Goal: Check status: Check status

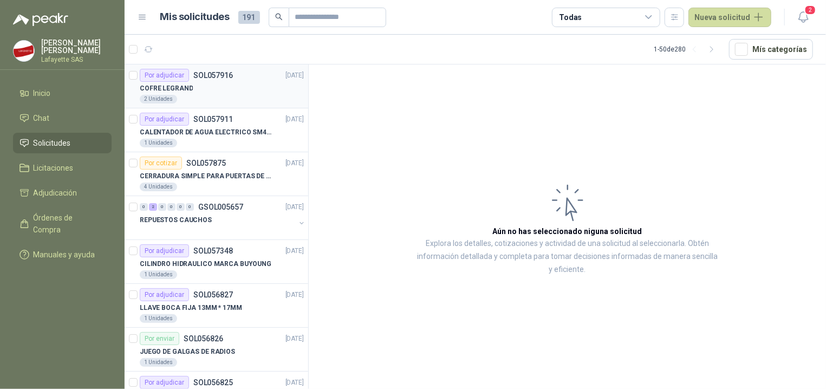
click at [226, 96] on div "2 Unidades" at bounding box center [222, 99] width 164 height 9
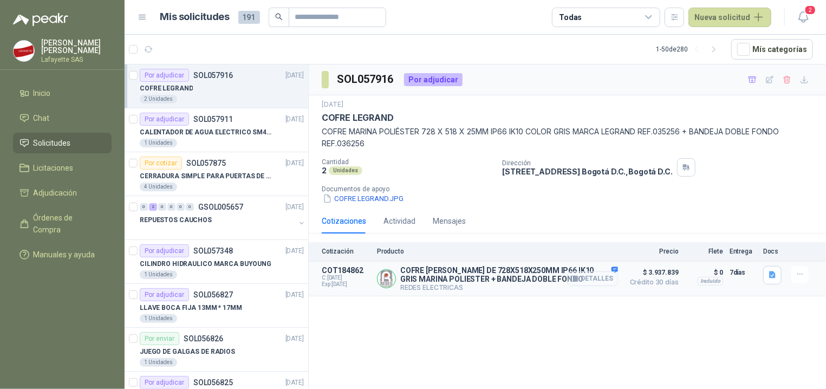
click at [575, 280] on icon "button" at bounding box center [574, 278] width 8 height 8
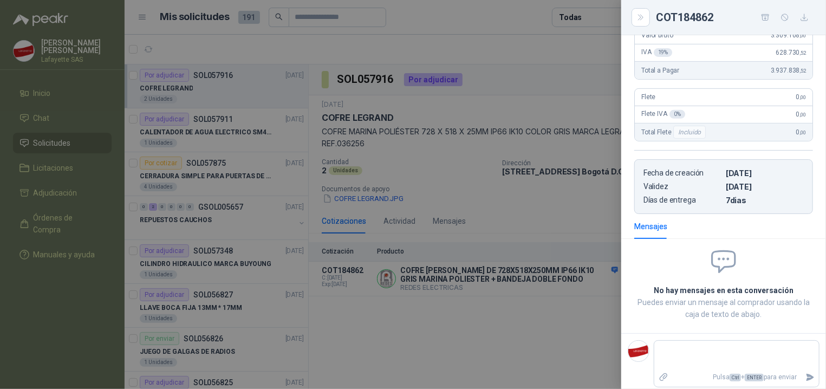
scroll to position [127, 0]
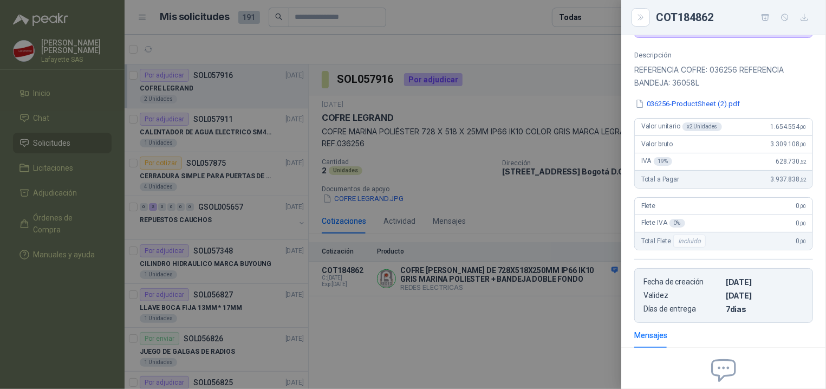
click at [487, 282] on div at bounding box center [413, 194] width 826 height 389
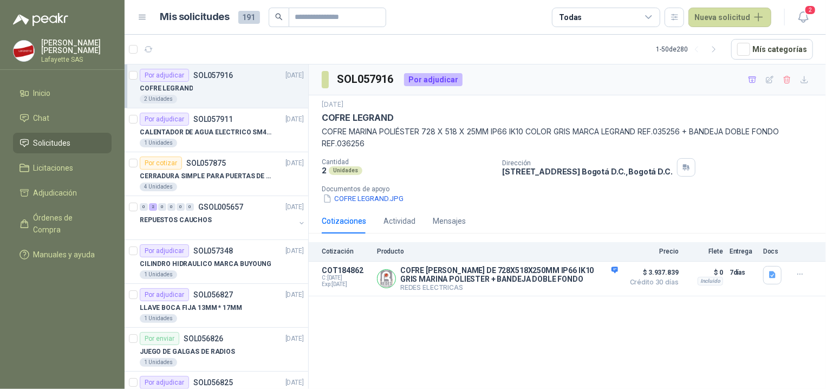
click at [404, 333] on div "SOL057916 Por adjudicar 29 sept, 2025 COFRE LEGRAND COFRE MARINA POLIÉSTER 728 …" at bounding box center [567, 228] width 517 height 328
click at [730, 274] on p "7 días" at bounding box center [742, 272] width 27 height 13
click at [590, 280] on button "Detalles" at bounding box center [592, 278] width 51 height 15
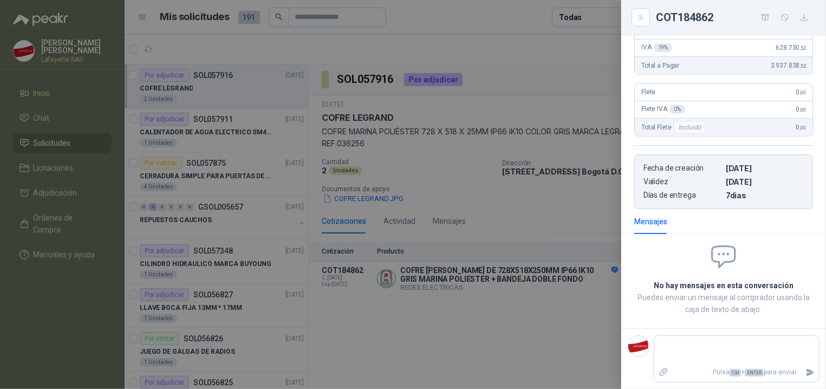
click at [452, 319] on div at bounding box center [413, 194] width 826 height 389
